Goal: Navigation & Orientation: Find specific page/section

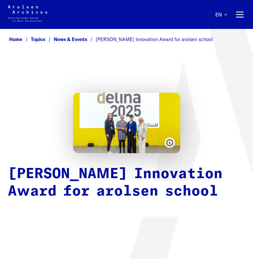
click at [19, 39] on link "Home" at bounding box center [20, 39] width 22 height 6
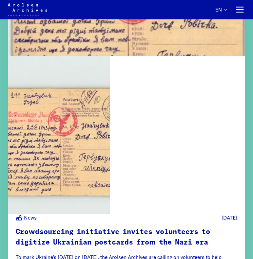
scroll to position [1868, 0]
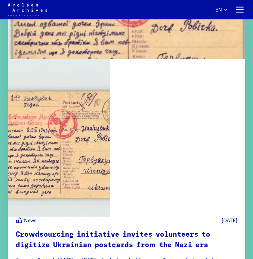
click at [236, 11] on button "Primary navigation" at bounding box center [240, 9] width 11 height 11
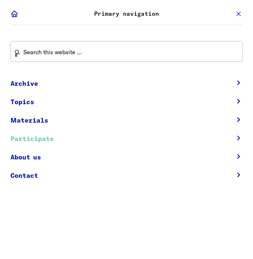
click at [38, 139] on link "Participate" at bounding box center [118, 139] width 215 height 18
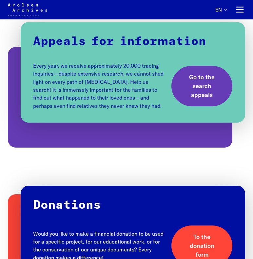
scroll to position [665, 0]
